Goal: Information Seeking & Learning: Learn about a topic

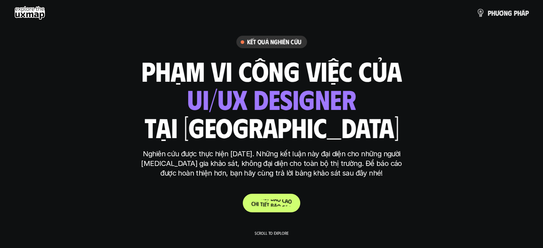
click at [268, 204] on p "C h i t i ế t b á o c á o" at bounding box center [271, 202] width 40 height 7
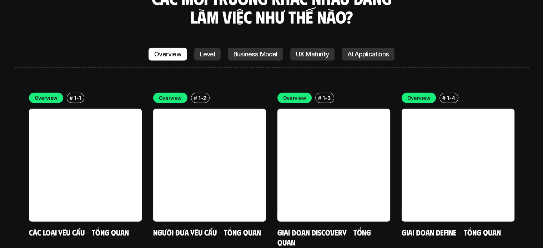
scroll to position [2003, 0]
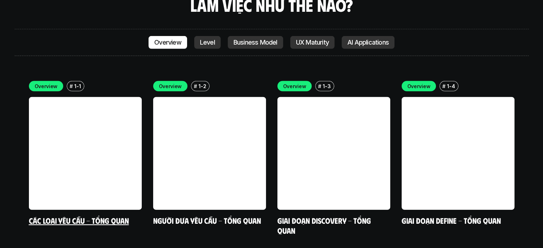
click at [75, 216] on link "Các loại yêu cầu - Tổng quan" at bounding box center [79, 221] width 100 height 10
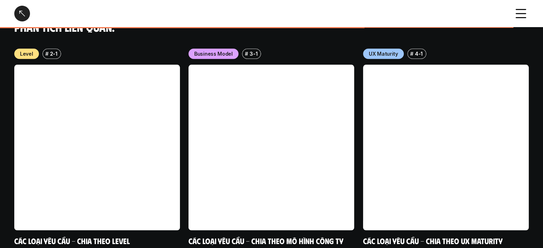
scroll to position [785, 0]
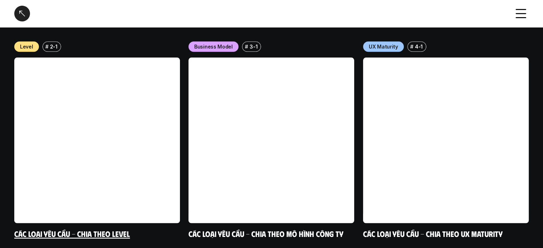
click at [146, 164] on link at bounding box center [97, 140] width 166 height 166
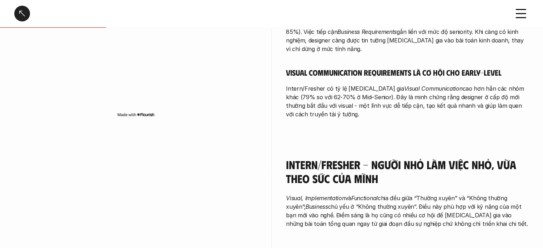
scroll to position [428, 0]
click at [23, 14] on div at bounding box center [22, 14] width 16 height 16
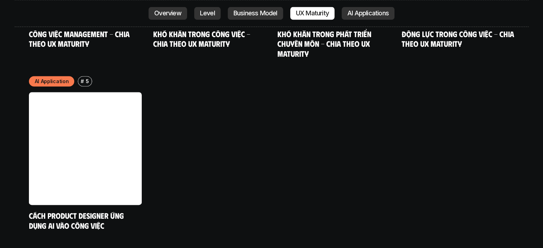
scroll to position [3749, 0]
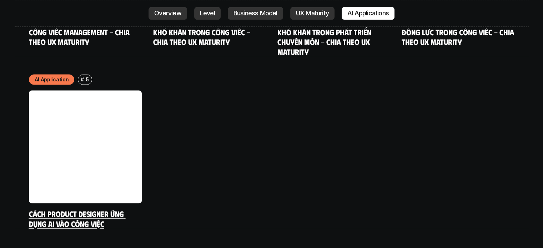
click at [88, 209] on link "Cách Product Designer ứng dụng AI vào công việc" at bounding box center [77, 219] width 97 height 20
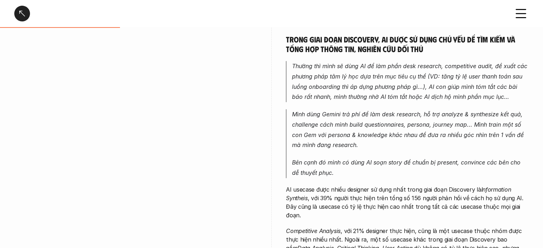
scroll to position [393, 0]
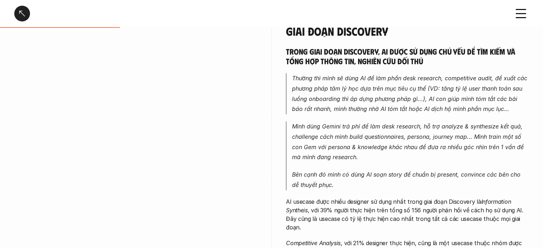
click at [385, 135] on em "Mình dùng Gemini trả phí để làm desk research, hỗ trợ analyze & synthesize kết …" at bounding box center [408, 142] width 233 height 38
drag, startPoint x: 422, startPoint y: 135, endPoint x: 516, endPoint y: 133, distance: 93.9
click at [516, 134] on em "Mình dùng Gemini trả phí để làm desk research, hỗ trợ analyze & synthesize kết …" at bounding box center [408, 142] width 233 height 38
click at [516, 133] on em "Mình dùng Gemini trả phí để làm desk research, hỗ trợ analyze & synthesize kết …" at bounding box center [408, 142] width 233 height 38
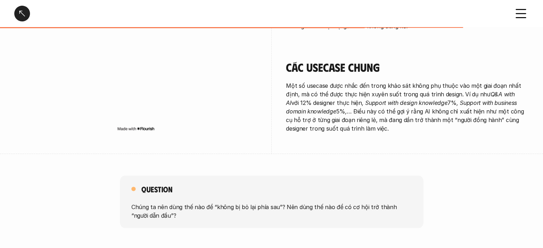
scroll to position [1392, 0]
